Goal: Communication & Community: Answer question/provide support

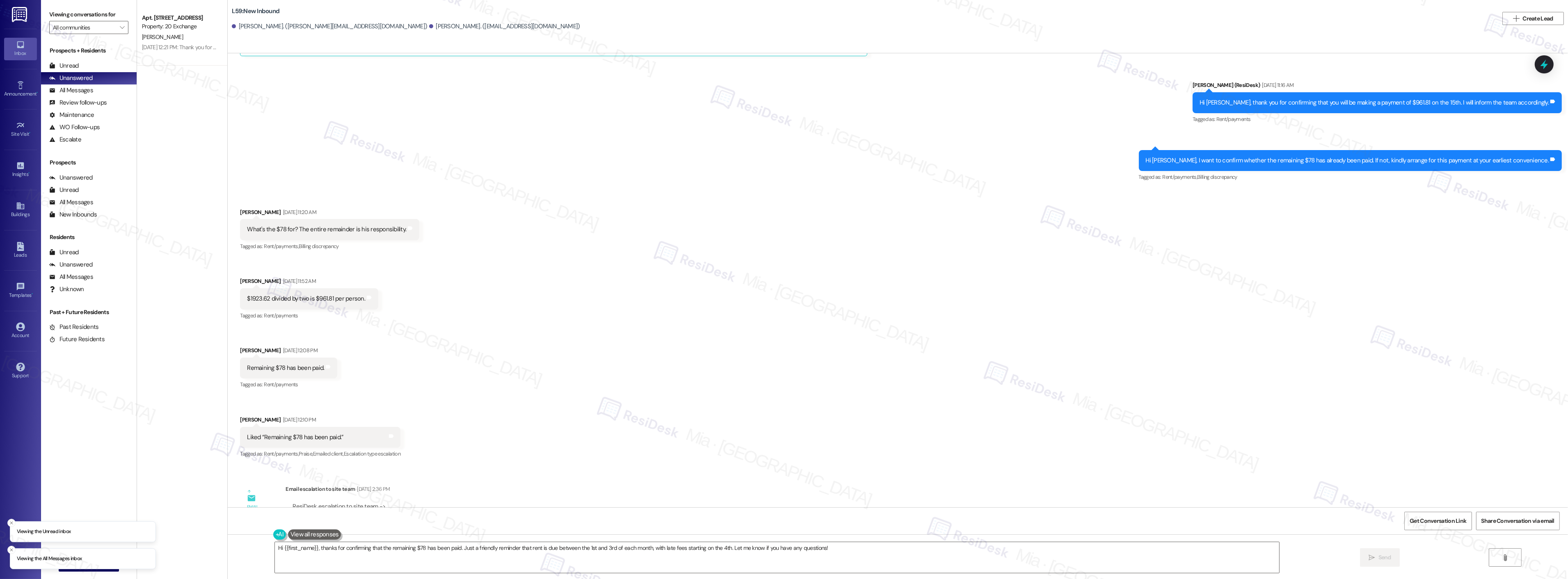
scroll to position [1290, 0]
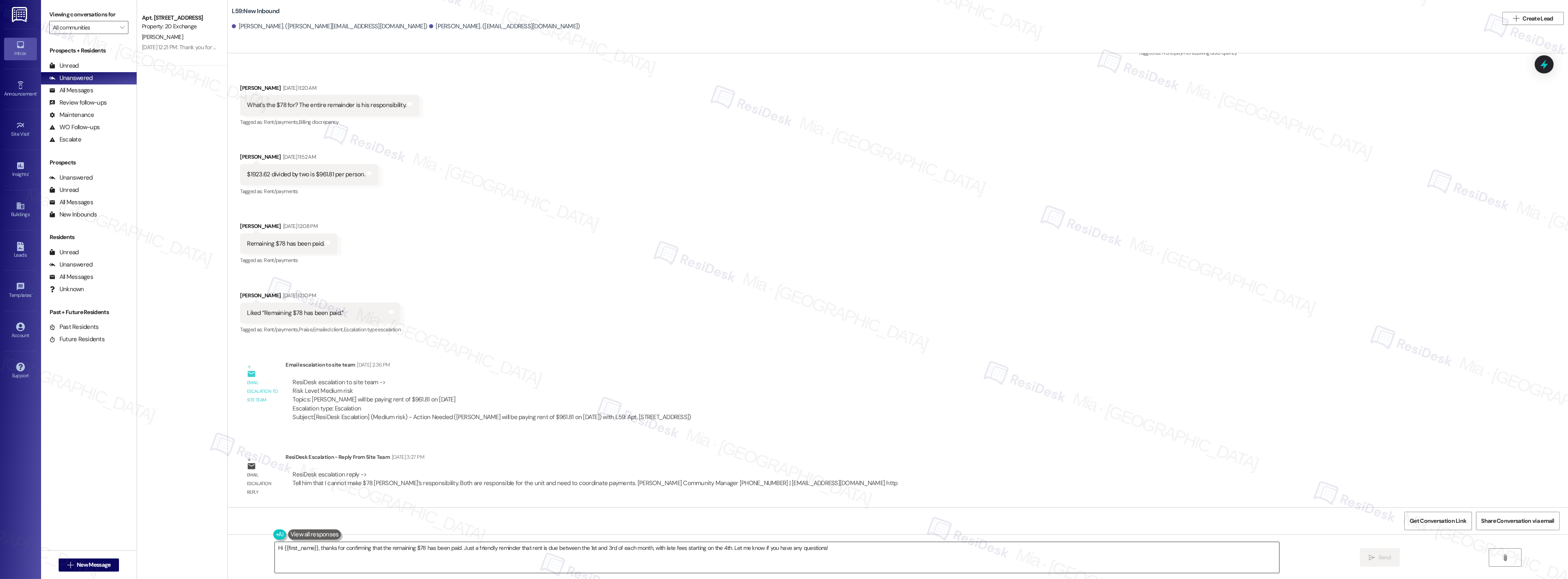
click at [825, 547] on textarea "Hi {{first_name}}, thanks for confirming that the remaining $78 has been paid. …" at bounding box center [777, 557] width 1004 height 31
drag, startPoint x: 825, startPoint y: 548, endPoint x: 262, endPoint y: 549, distance: 563.0
click at [262, 549] on div "Hi {{first_name}}, thanks for confirming that the remaining $78 has been paid. …" at bounding box center [898, 564] width 1340 height 61
paste textarea "Good morning, [PERSON_NAME] and [PERSON_NAME]. I hope you enjoyed your weekend.…"
click at [264, 559] on textarea "Good morning, [PERSON_NAME] and [PERSON_NAME]. I hope you enjoyed your weekend.…" at bounding box center [766, 557] width 1004 height 31
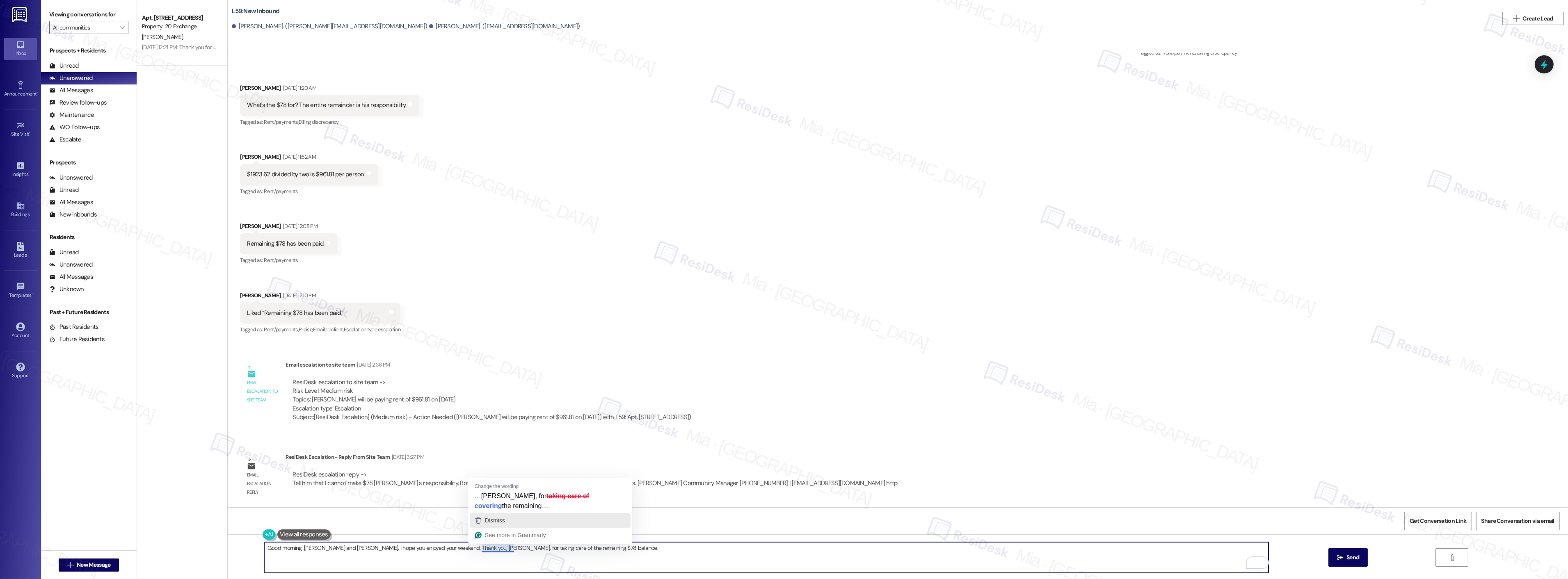
drag, startPoint x: 492, startPoint y: 549, endPoint x: 483, endPoint y: 521, distance: 29.4
click at [483, 521] on div "Dismiss" at bounding box center [494, 520] width 22 height 12
type textarea "Good morning, [PERSON_NAME] and [PERSON_NAME]. I hope you enjoyed your weekend.…"
click at [1339, 558] on icon "" at bounding box center [1340, 557] width 6 height 7
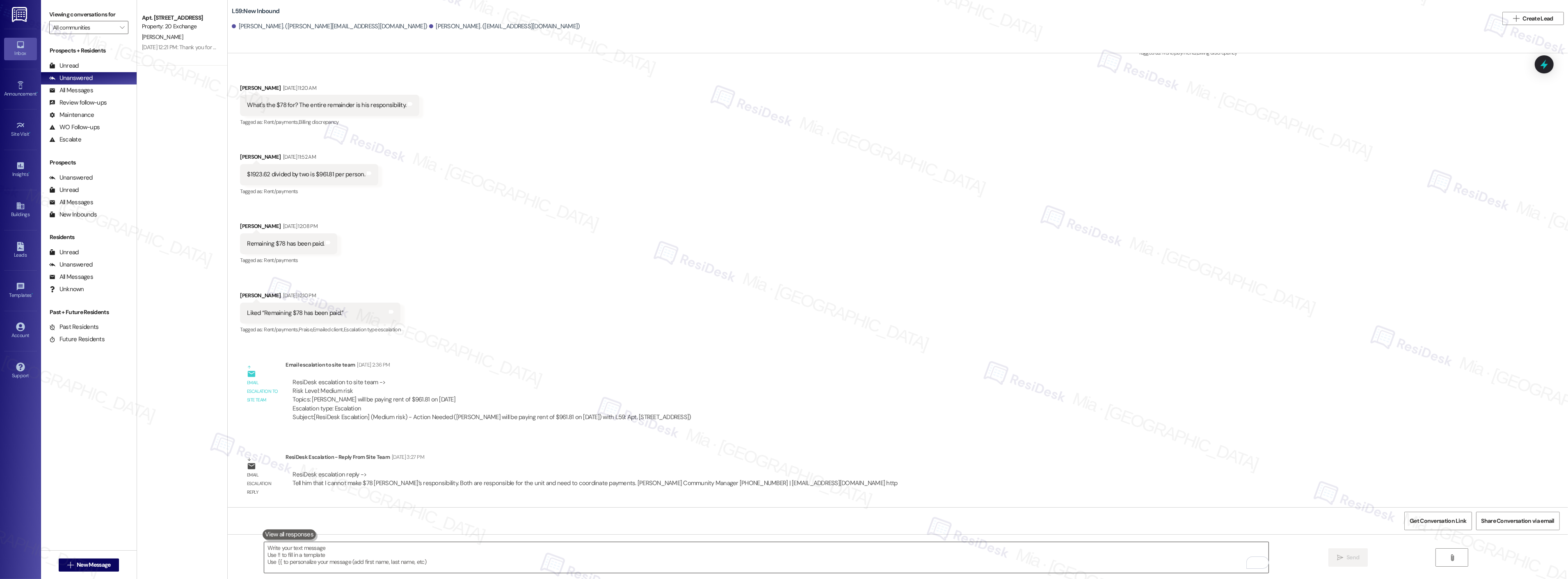
click at [376, 554] on textarea "To enrich screen reader interactions, please activate Accessibility in Grammarl…" at bounding box center [766, 557] width 1004 height 31
paste textarea "The team would like to remind that both of you are responsible for the unit, so…"
click at [341, 561] on textarea "The team would like to remind you that both of you are responsible for the unit…" at bounding box center [766, 557] width 1004 height 31
click at [658, 546] on textarea "The team would like to remind you that both of you are responsible for the unit…" at bounding box center [766, 557] width 1004 height 31
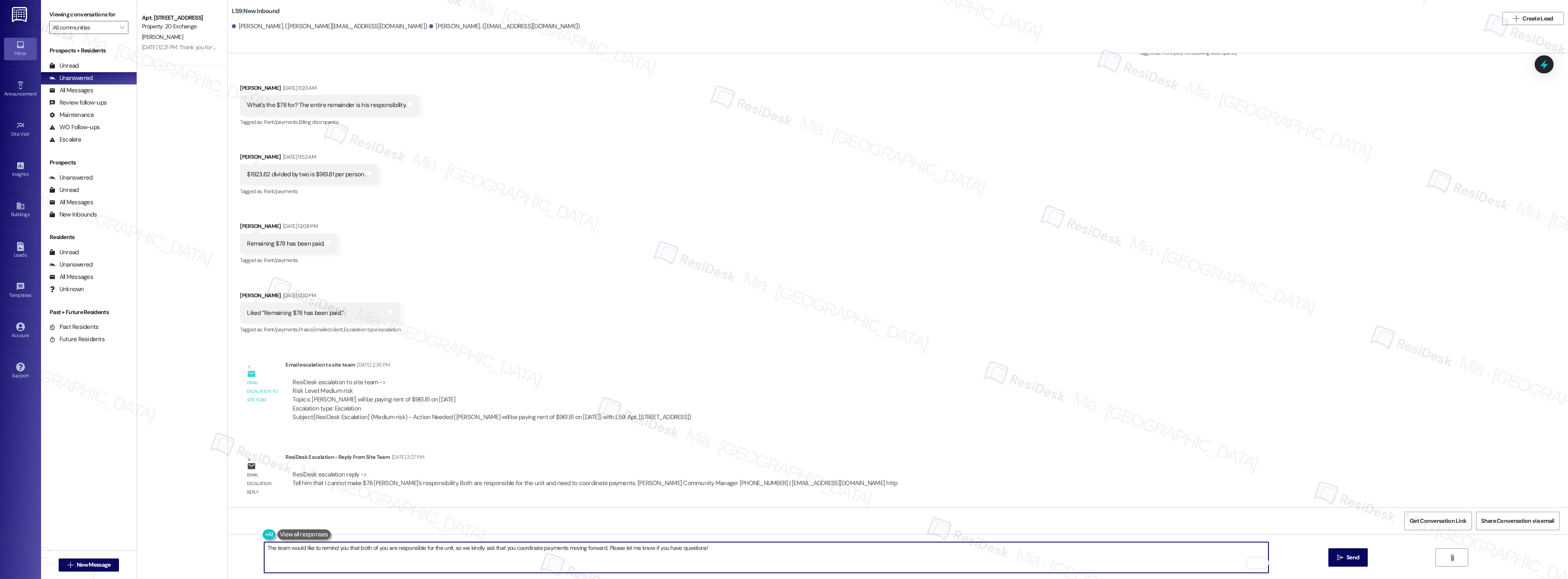
click at [749, 559] on textarea "The team would like to remind you that both of you are responsible for the unit…" at bounding box center [766, 557] width 1004 height 31
click at [721, 546] on textarea "The team would like to remind you that both of you are responsible for the unit…" at bounding box center [766, 557] width 1004 height 31
drag, startPoint x: 488, startPoint y: 549, endPoint x: 464, endPoint y: 522, distance: 36.1
click at [464, 522] on span "Dismiss" at bounding box center [467, 520] width 20 height 7
type textarea "The team would like to remind you that both of you are responsible for the unit…"
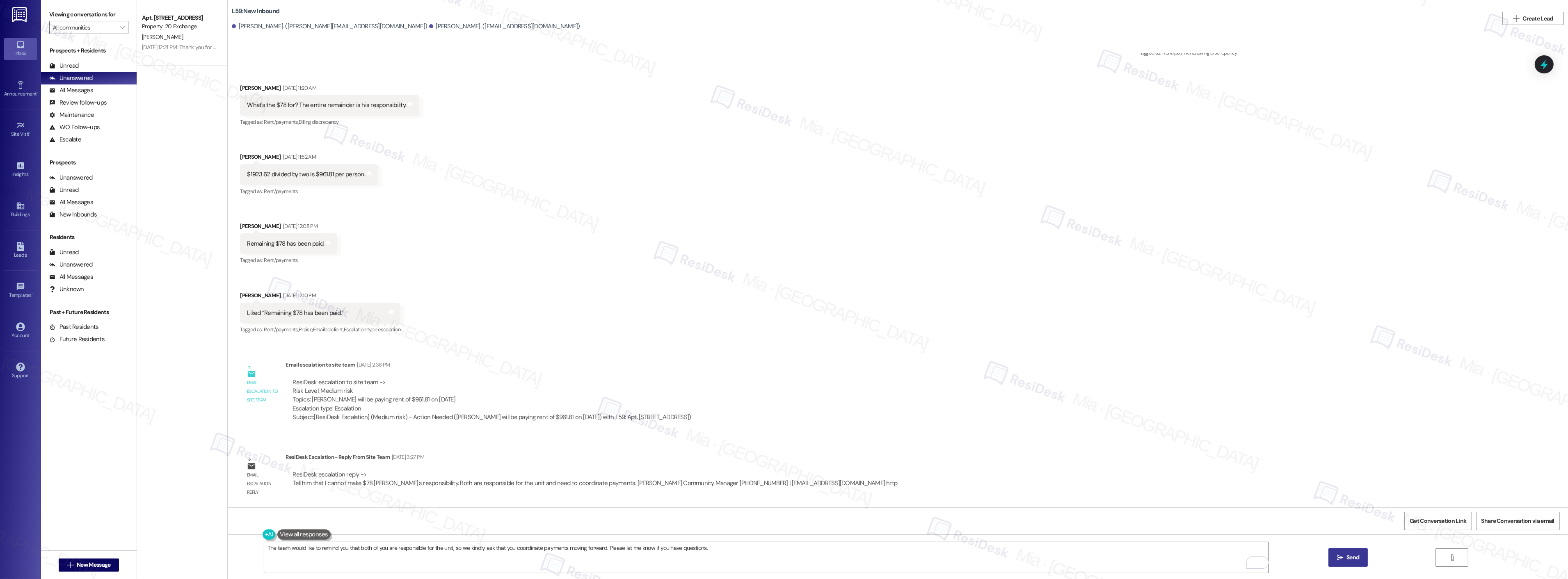
click at [1345, 560] on span "Send" at bounding box center [1353, 557] width 16 height 9
